Goal: Transaction & Acquisition: Purchase product/service

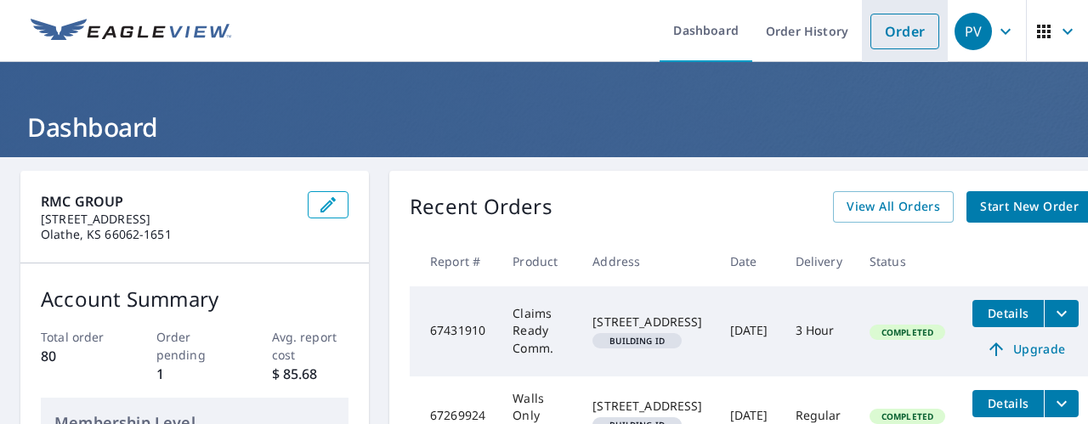
click at [882, 33] on link "Order" at bounding box center [904, 32] width 69 height 36
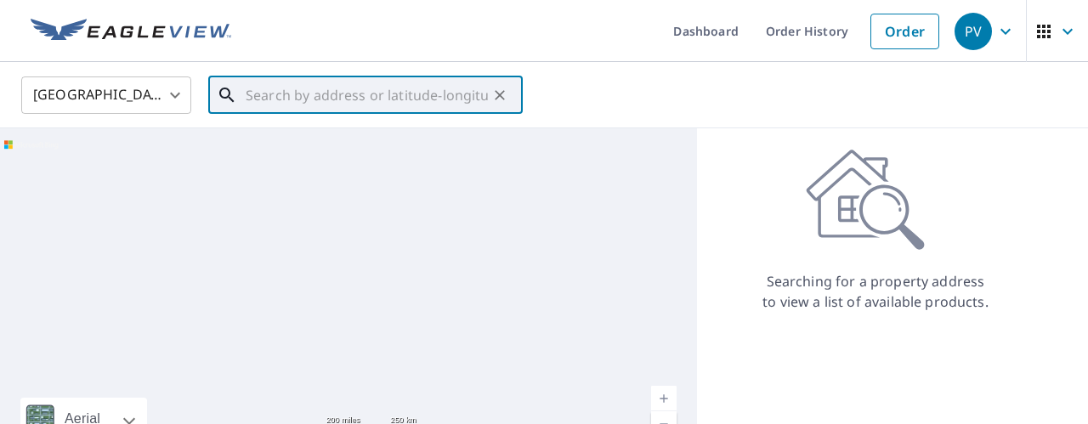
click at [274, 97] on input "text" at bounding box center [367, 95] width 242 height 48
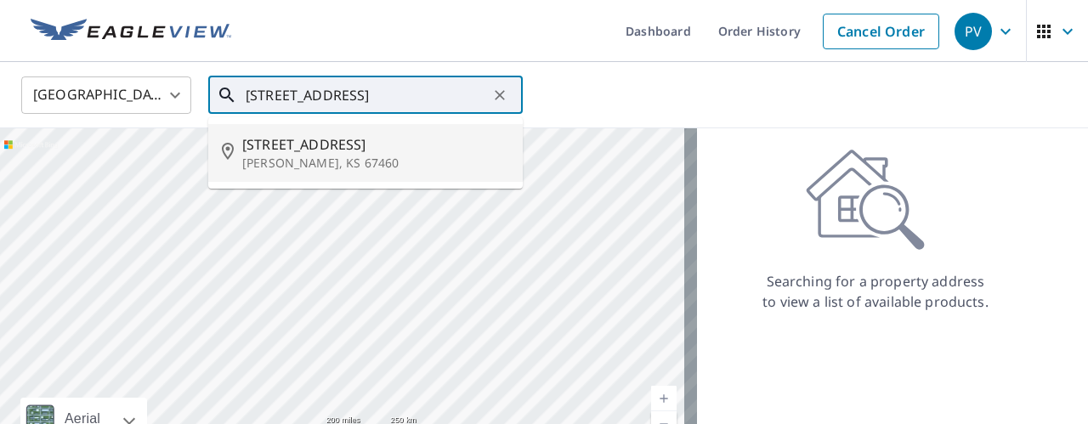
click at [257, 156] on p "[PERSON_NAME], KS 67460" at bounding box center [375, 163] width 267 height 17
type input "[STREET_ADDRESS][PERSON_NAME]"
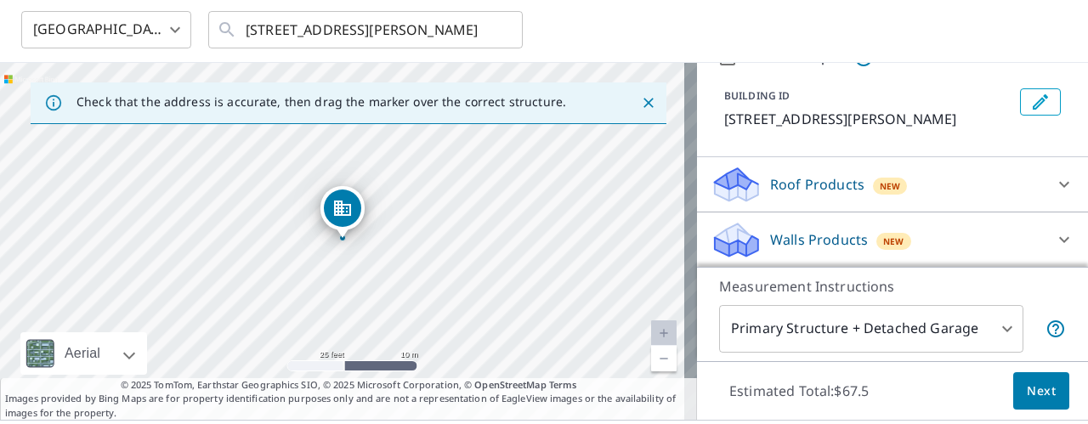
scroll to position [104, 0]
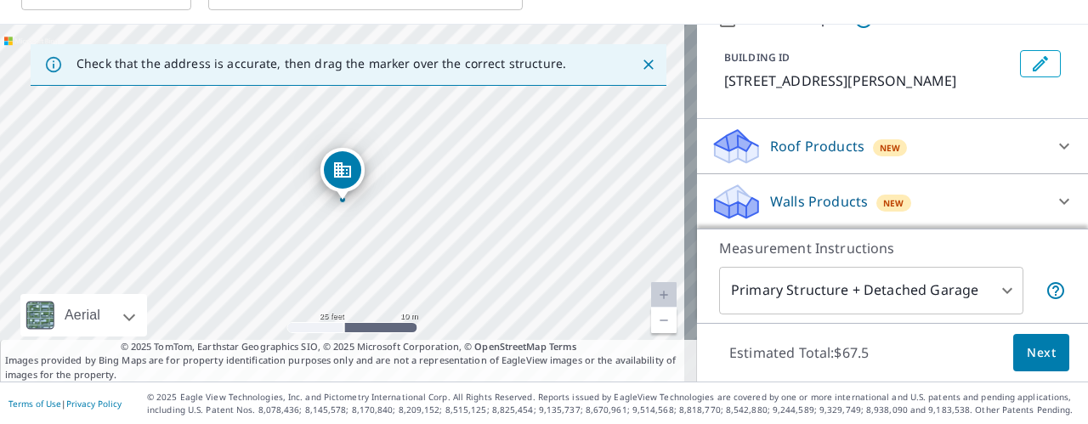
click at [1032, 352] on span "Next" at bounding box center [1041, 353] width 29 height 21
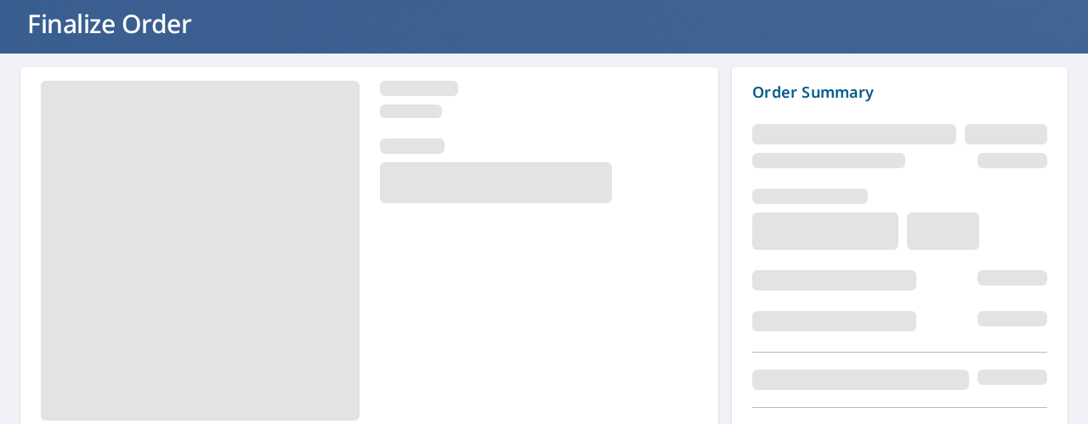
scroll to position [199, 0]
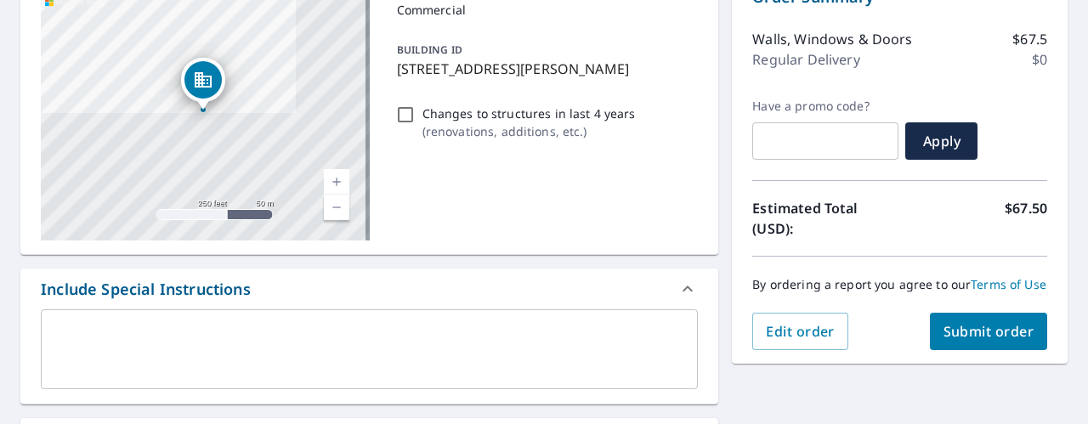
click at [966, 339] on span "Submit order" at bounding box center [989, 331] width 91 height 19
checkbox input "true"
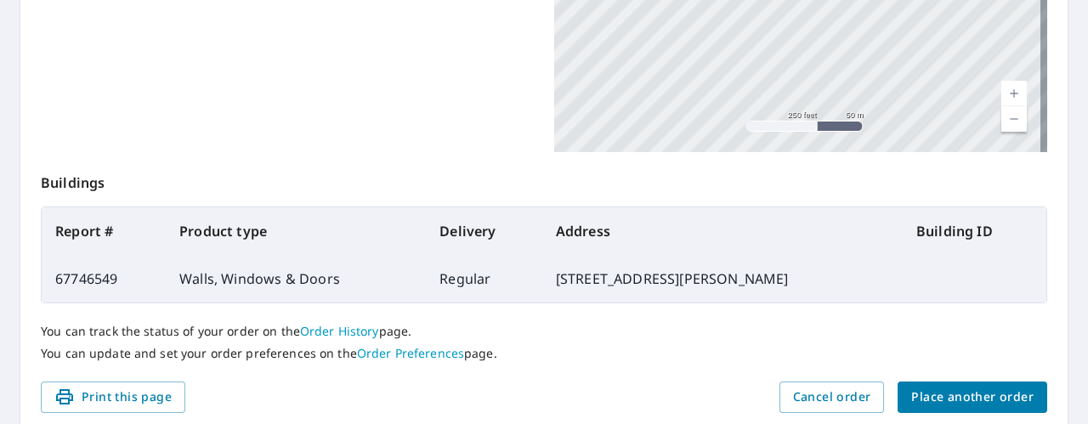
scroll to position [575, 0]
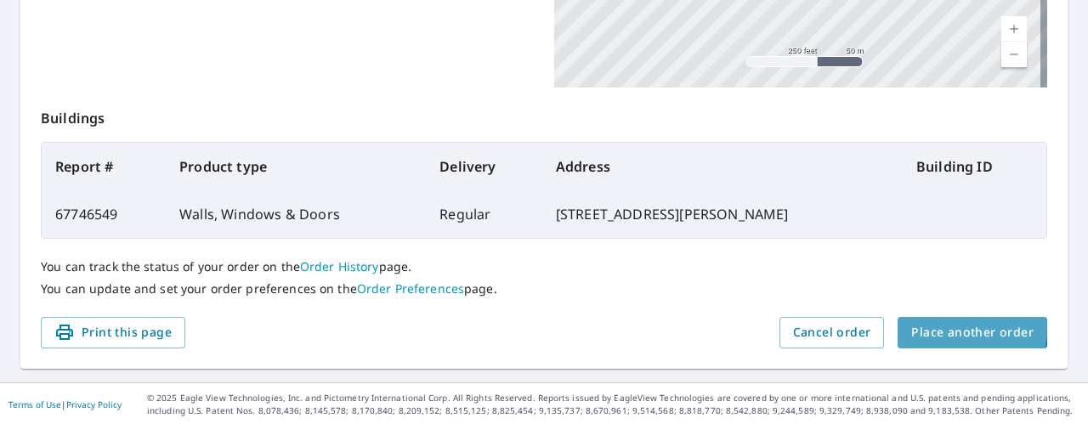
click at [932, 327] on span "Place another order" at bounding box center [972, 332] width 122 height 21
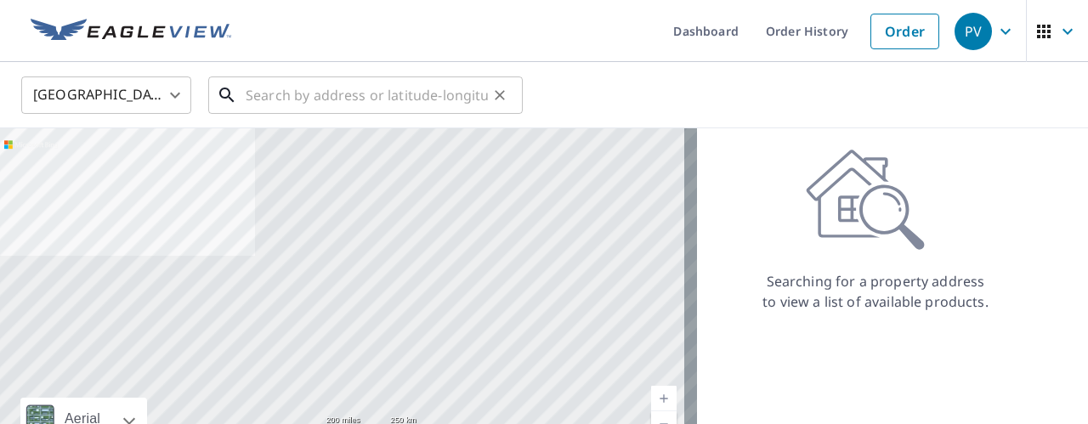
click at [396, 97] on input "text" at bounding box center [367, 95] width 242 height 48
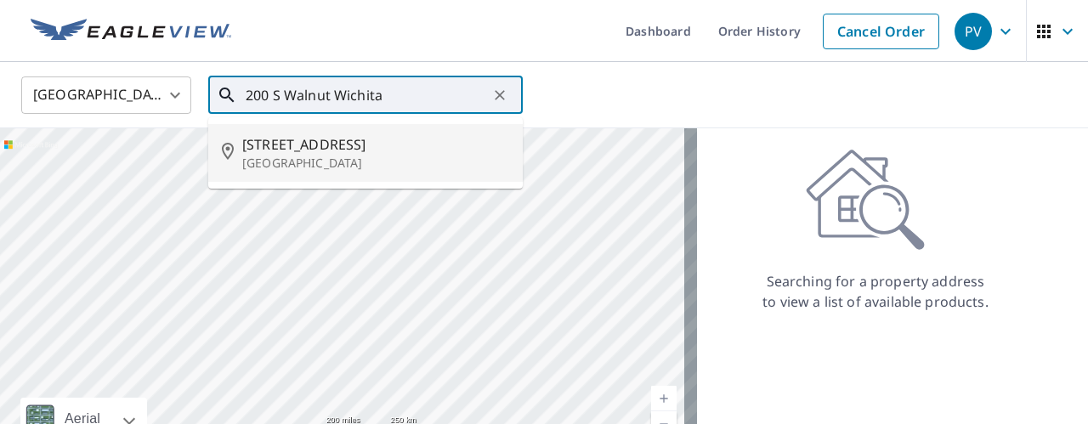
click at [287, 145] on span "[STREET_ADDRESS]" at bounding box center [375, 144] width 267 height 20
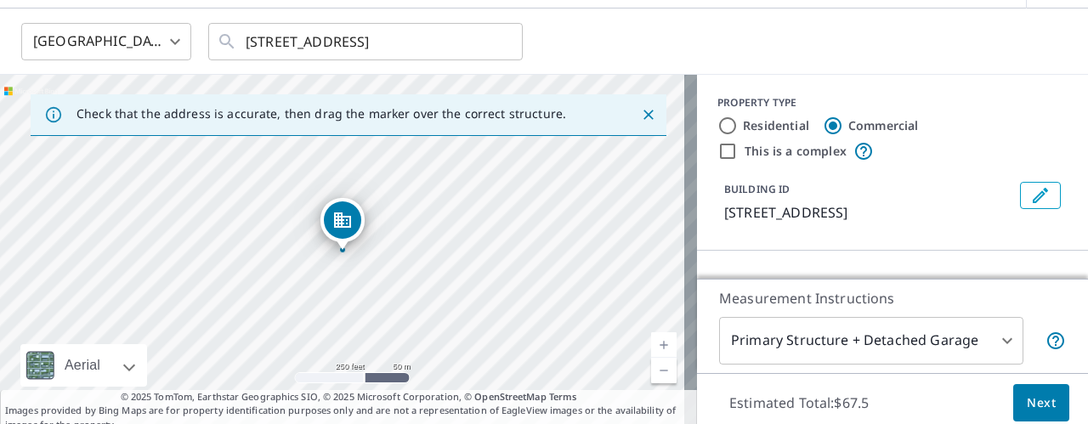
scroll to position [104, 0]
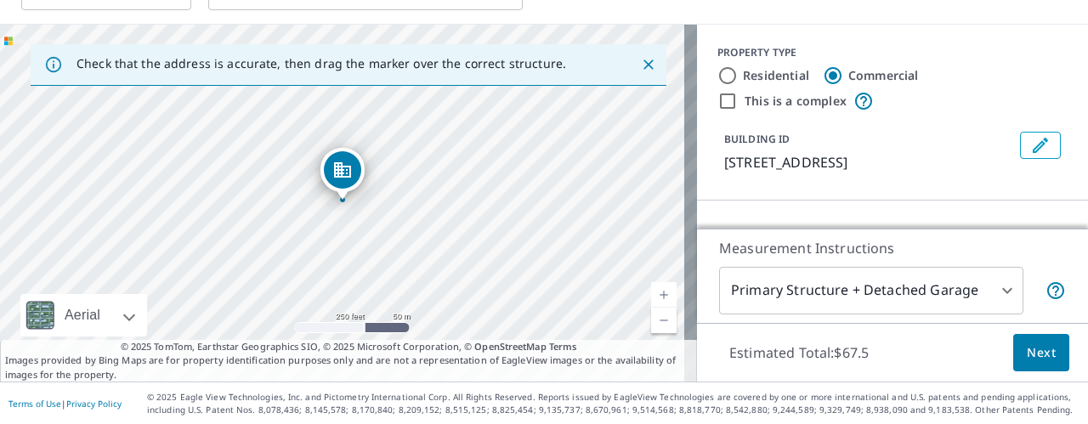
click at [651, 293] on link "Current Level 17, Zoom In" at bounding box center [664, 295] width 26 height 26
click at [651, 293] on link "Current Level 18, Zoom In" at bounding box center [664, 295] width 26 height 26
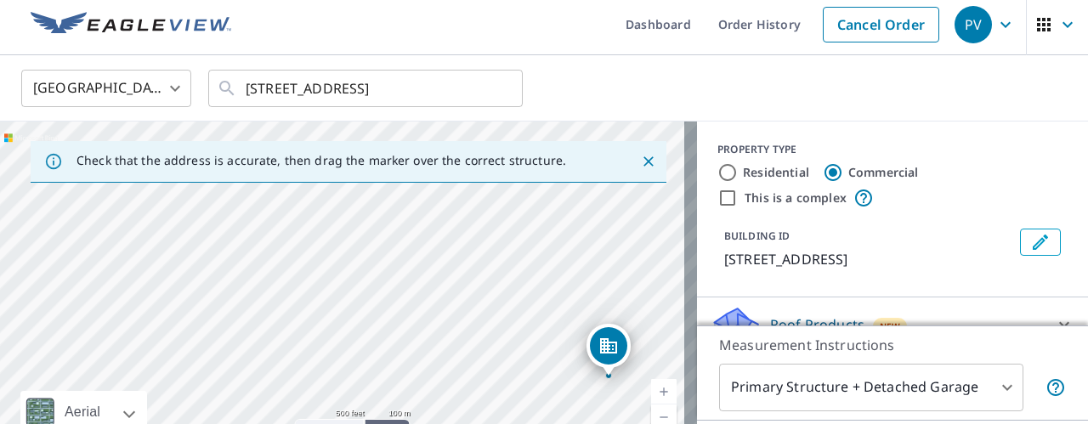
scroll to position [5, 0]
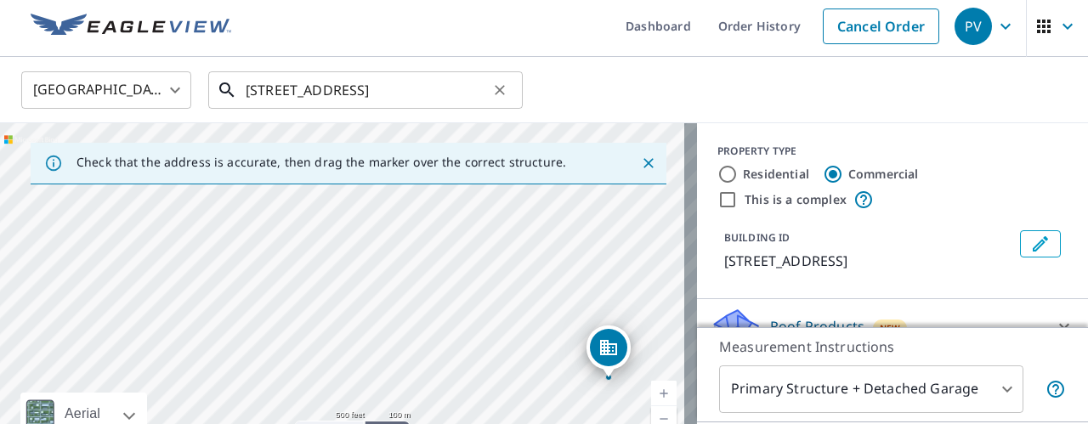
click at [275, 91] on input "[STREET_ADDRESS]" at bounding box center [367, 90] width 242 height 48
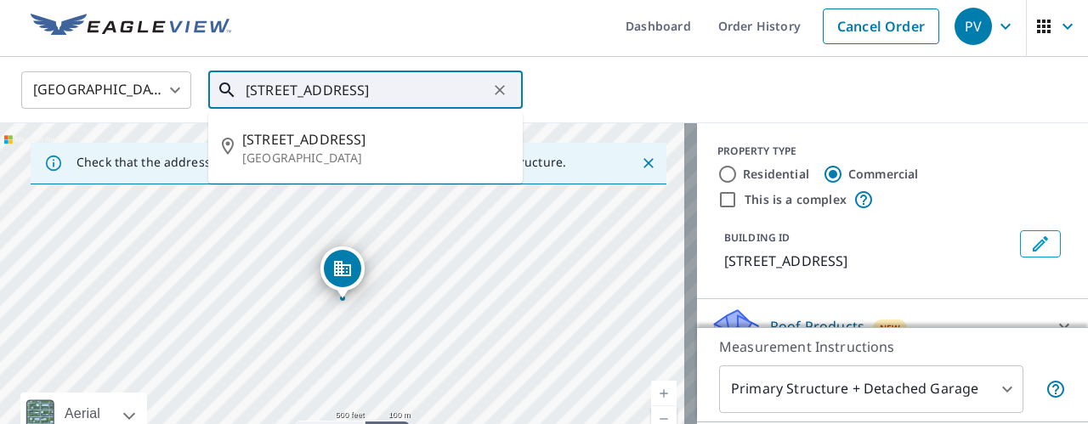
type input "[STREET_ADDRESS]"
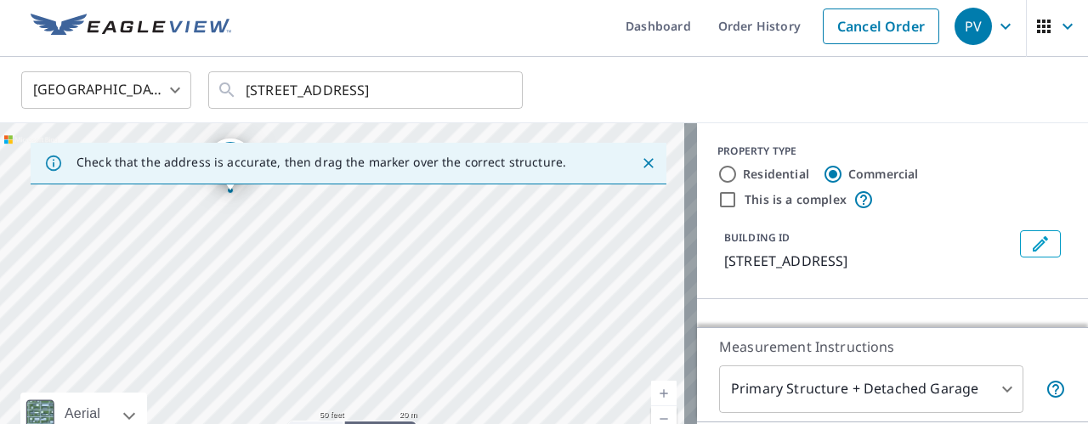
drag, startPoint x: 238, startPoint y: 360, endPoint x: 319, endPoint y: 296, distance: 103.4
click at [319, 296] on div "[STREET_ADDRESS]" at bounding box center [348, 301] width 697 height 357
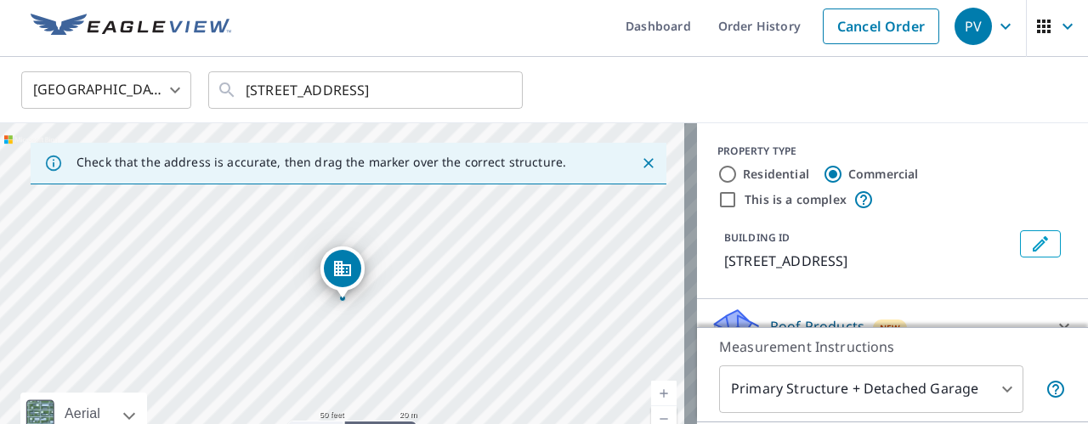
drag, startPoint x: 307, startPoint y: 360, endPoint x: 320, endPoint y: 315, distance: 46.2
click at [320, 315] on div "[STREET_ADDRESS]" at bounding box center [348, 301] width 697 height 357
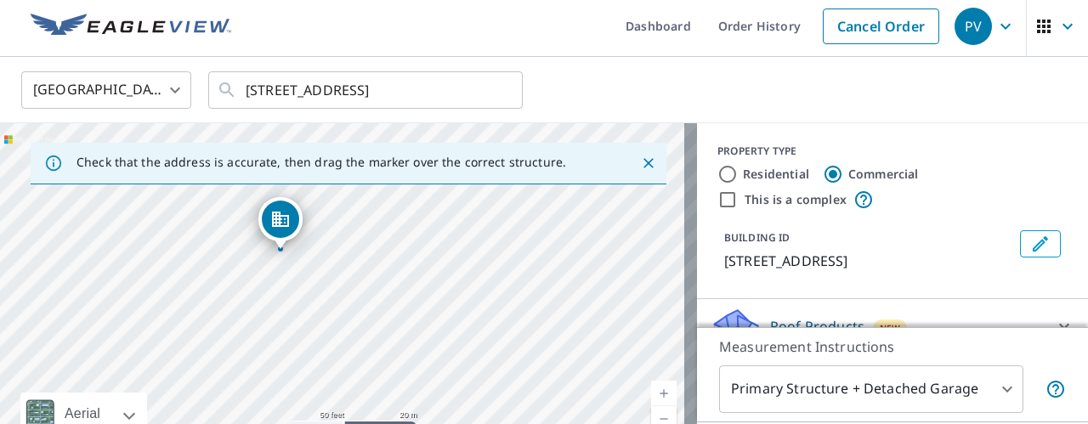
drag, startPoint x: 451, startPoint y: 346, endPoint x: 388, endPoint y: 296, distance: 80.5
click at [388, 296] on div "[STREET_ADDRESS]" at bounding box center [348, 301] width 697 height 357
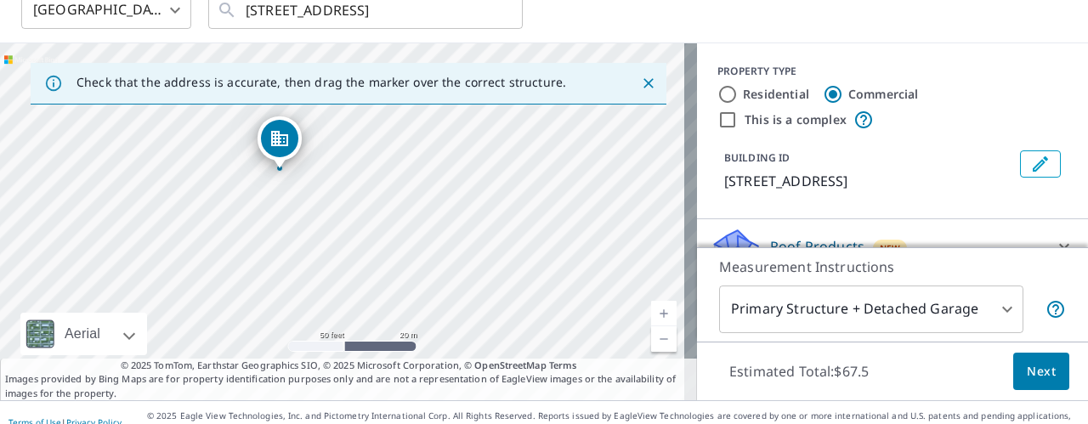
scroll to position [104, 0]
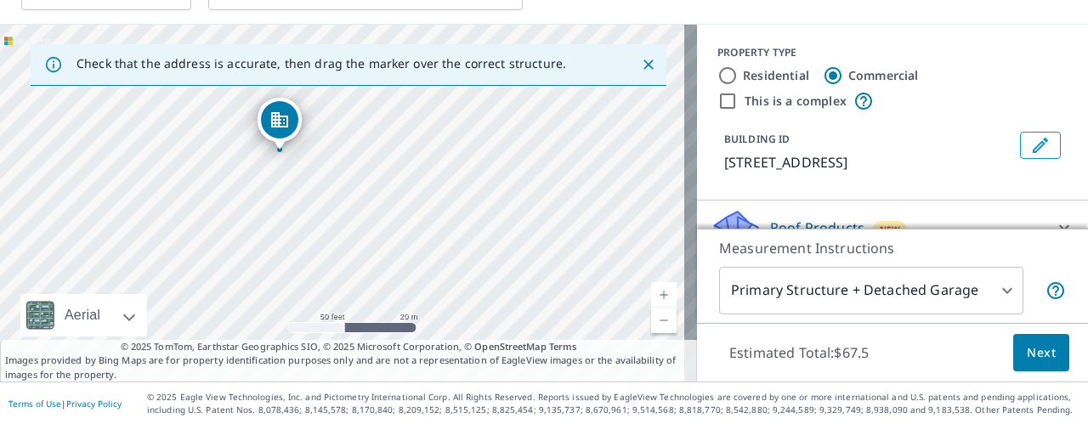
click at [717, 103] on input "This is a complex" at bounding box center [727, 101] width 20 height 20
checkbox input "true"
type input "4"
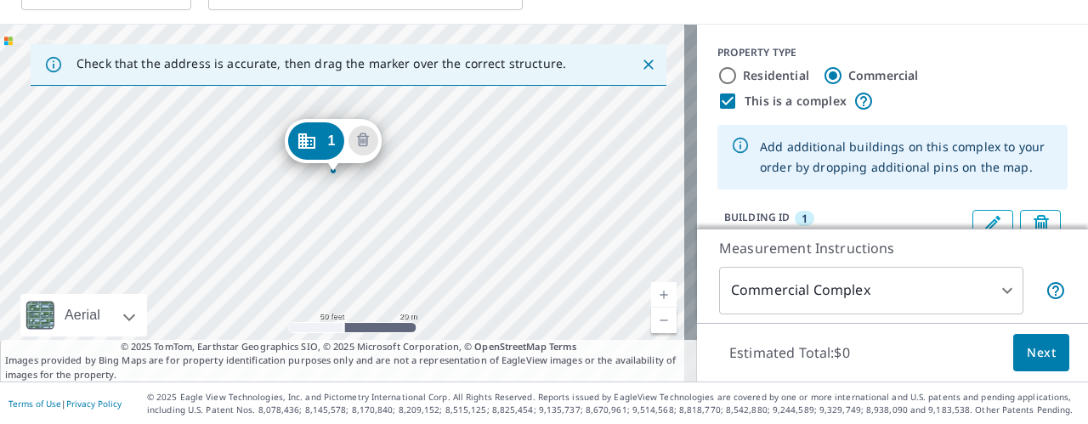
drag, startPoint x: 412, startPoint y: 230, endPoint x: 403, endPoint y: 203, distance: 28.8
click at [403, 203] on div "1 [STREET_ADDRESS]" at bounding box center [348, 203] width 697 height 357
click at [823, 69] on input "Commercial" at bounding box center [833, 75] width 20 height 20
click at [718, 99] on input "This is a complex" at bounding box center [727, 101] width 20 height 20
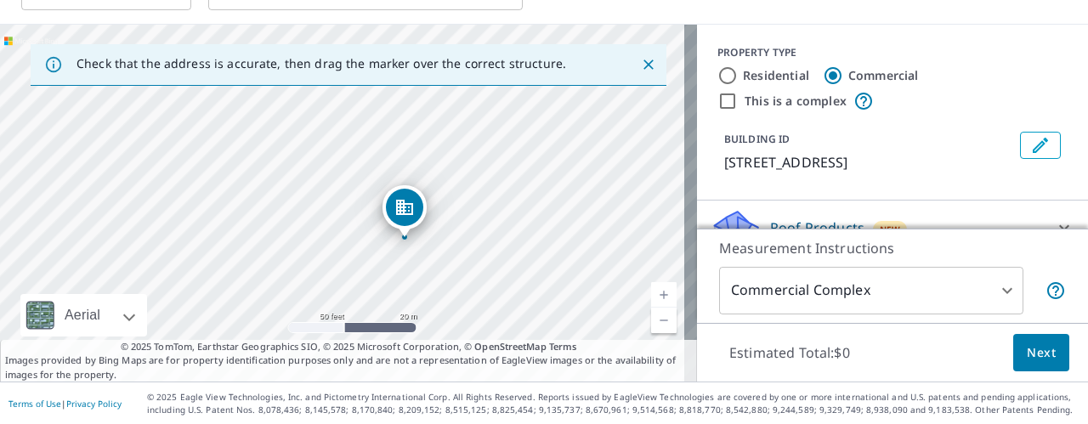
drag, startPoint x: 348, startPoint y: 176, endPoint x: 410, endPoint y: 213, distance: 72.5
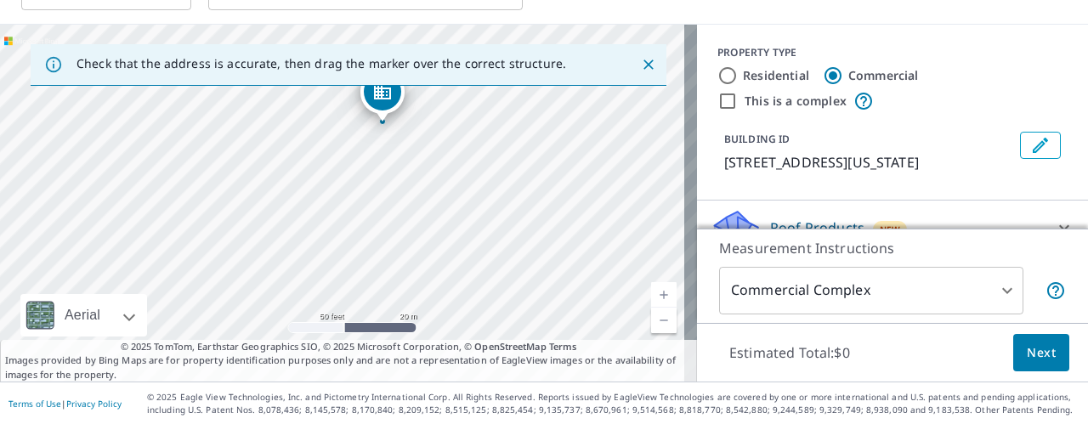
drag, startPoint x: 408, startPoint y: 249, endPoint x: 450, endPoint y: 175, distance: 84.9
click at [450, 175] on div "[STREET_ADDRESS][US_STATE]" at bounding box center [348, 203] width 697 height 357
click at [717, 103] on input "This is a complex" at bounding box center [727, 101] width 20 height 20
checkbox input "true"
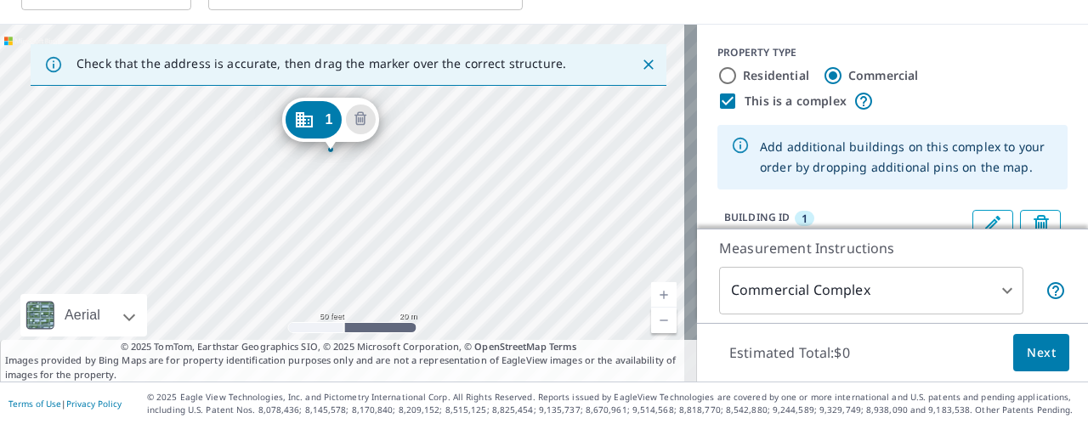
drag, startPoint x: 360, startPoint y: 273, endPoint x: 347, endPoint y: 211, distance: 63.5
click at [347, 211] on div "1 [STREET_ADDRESS][US_STATE]" at bounding box center [348, 203] width 697 height 357
drag, startPoint x: 321, startPoint y: 122, endPoint x: 308, endPoint y: 106, distance: 20.5
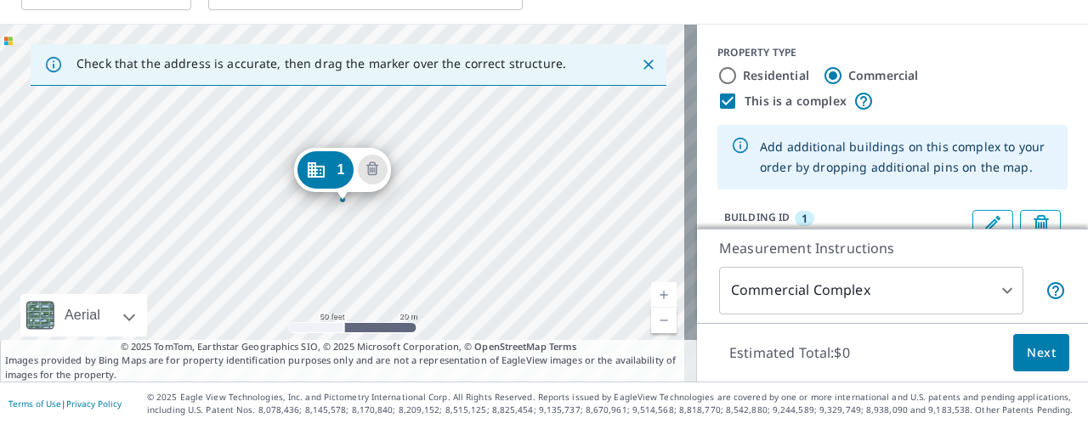
click at [326, 269] on div "1 [STREET_ADDRESS][US_STATE]" at bounding box center [348, 203] width 697 height 357
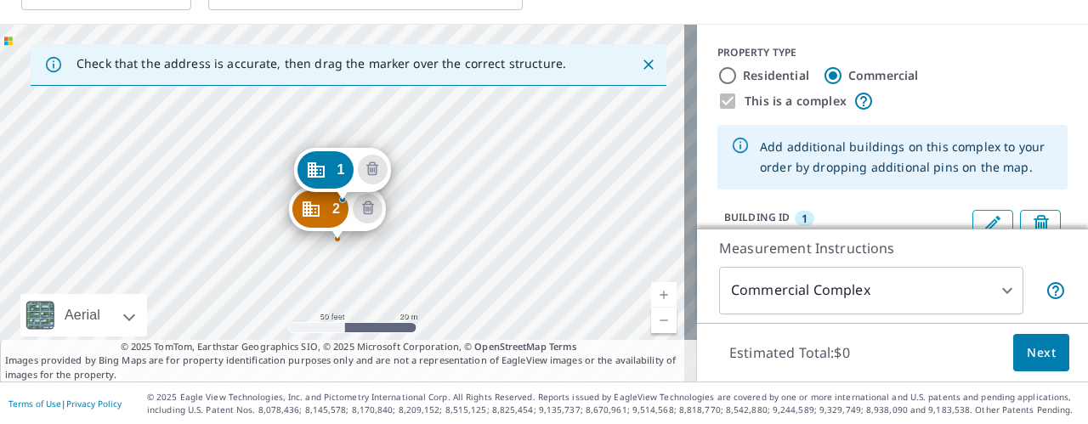
drag, startPoint x: 320, startPoint y: 237, endPoint x: 332, endPoint y: 211, distance: 28.9
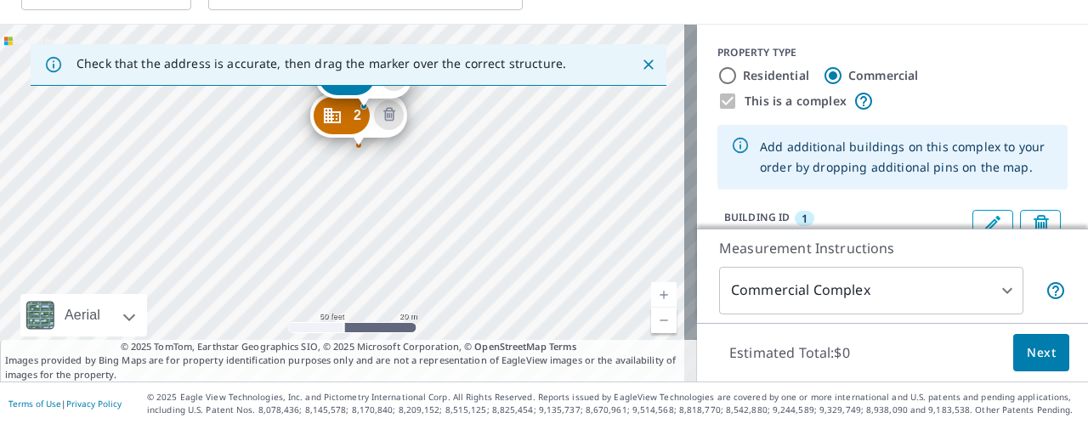
drag, startPoint x: 343, startPoint y: 269, endPoint x: 364, endPoint y: 176, distance: 95.9
click at [364, 176] on div "2 [STREET_ADDRESS][PERSON_NAME] 1 [STREET_ADDRESS][US_STATE]" at bounding box center [348, 203] width 697 height 357
click at [353, 201] on div "2 [STREET_ADDRESS][PERSON_NAME] 1 [STREET_ADDRESS][US_STATE]" at bounding box center [348, 203] width 697 height 357
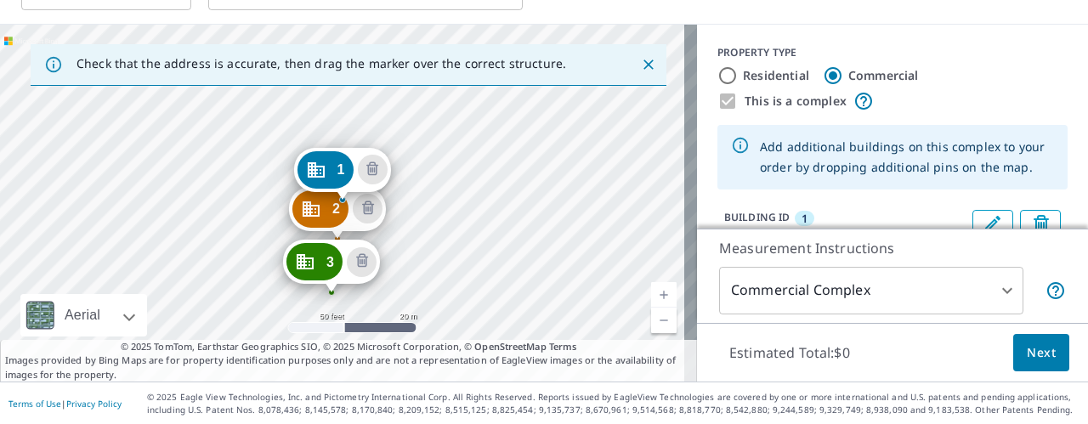
click at [1027, 352] on span "Next" at bounding box center [1041, 353] width 29 height 21
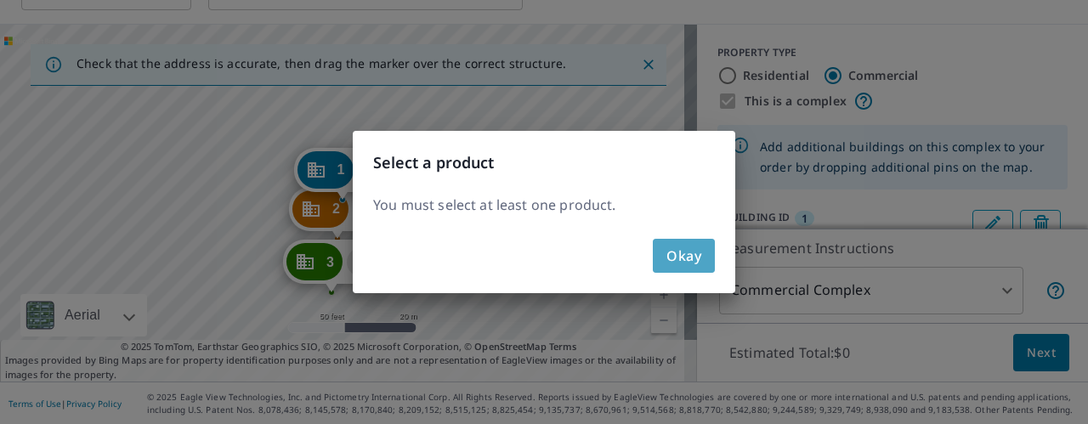
click at [668, 261] on span "Okay" at bounding box center [683, 256] width 35 height 24
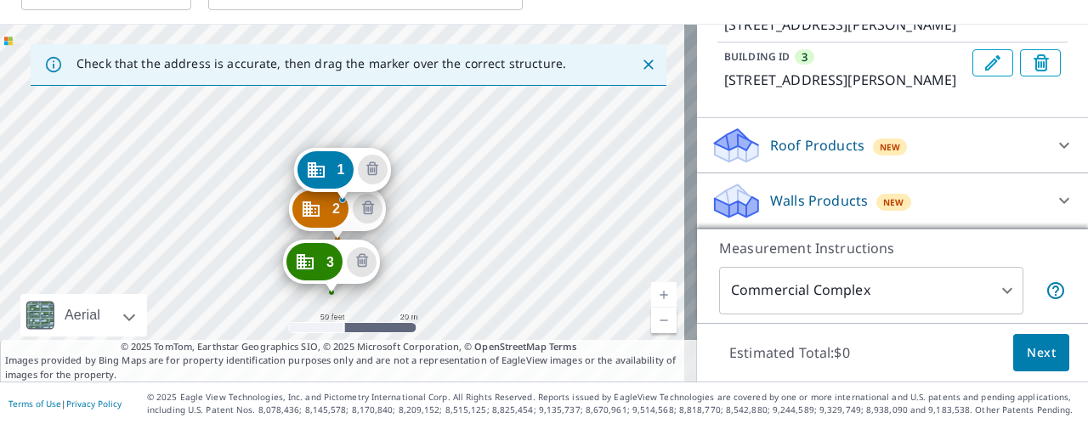
scroll to position [333, 0]
click at [960, 156] on div "Roof Products New" at bounding box center [877, 146] width 333 height 40
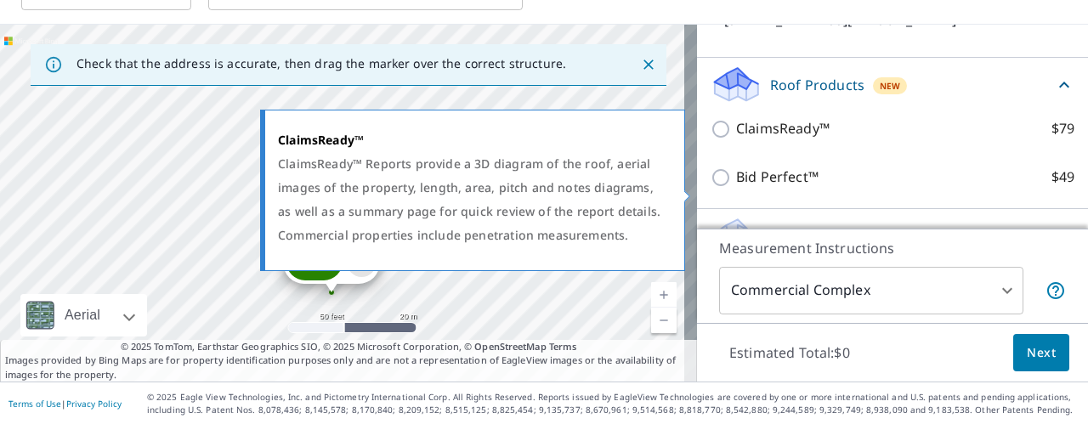
click at [711, 139] on input "ClaimsReady™ $79" at bounding box center [724, 129] width 26 height 20
checkbox input "true"
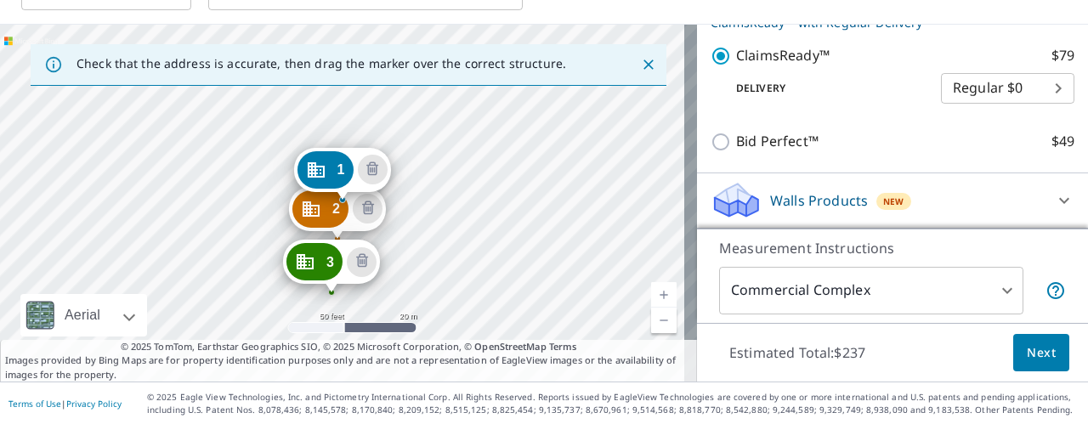
scroll to position [493, 0]
click at [1030, 353] on span "Next" at bounding box center [1041, 353] width 29 height 21
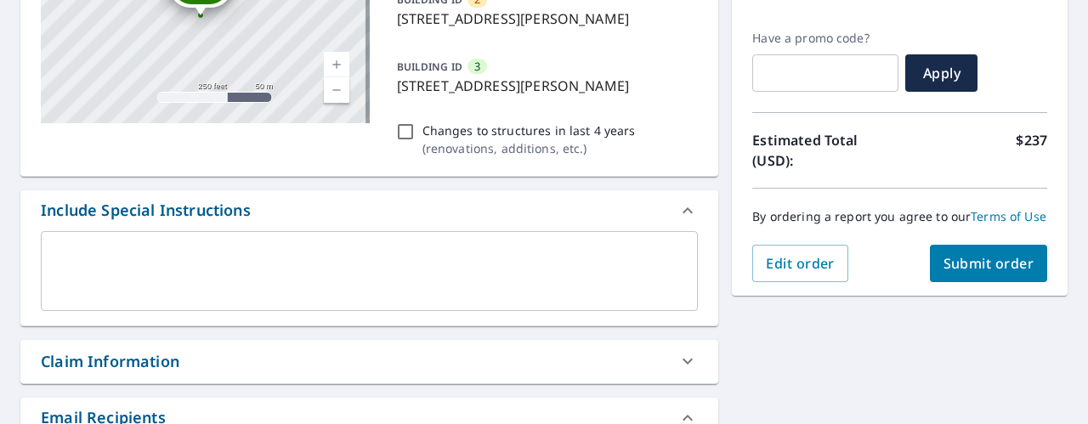
scroll to position [369, 0]
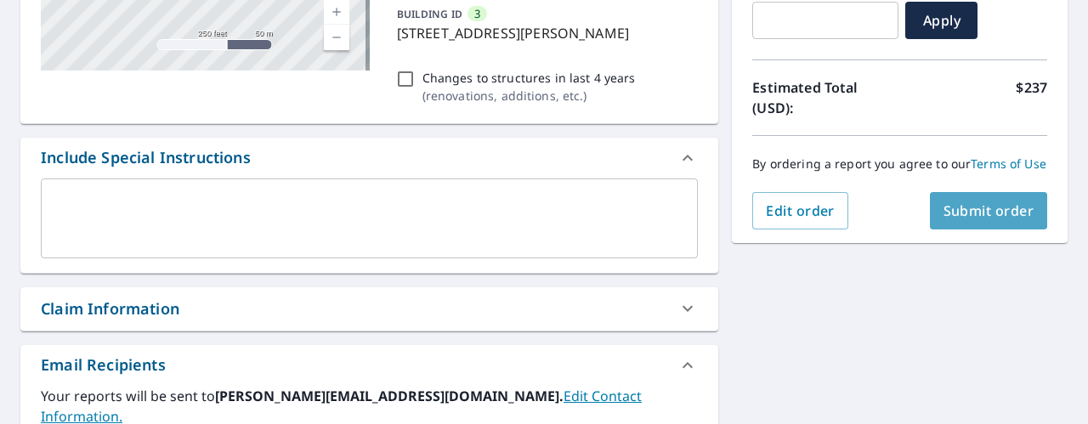
click at [975, 218] on span "Submit order" at bounding box center [989, 210] width 91 height 19
checkbox input "true"
